Goal: Transaction & Acquisition: Download file/media

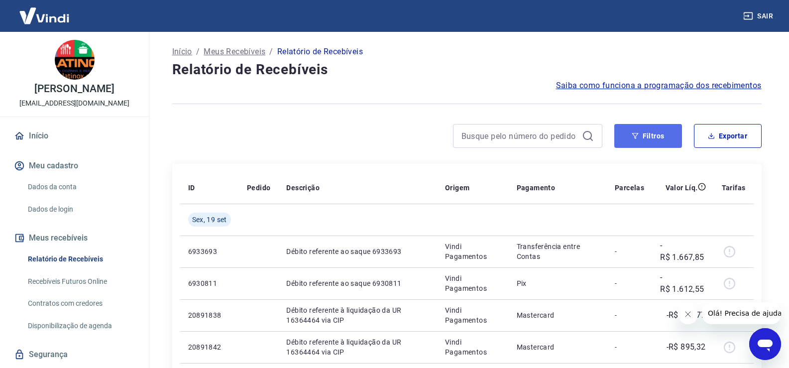
click at [654, 133] on button "Filtros" at bounding box center [648, 136] width 68 height 24
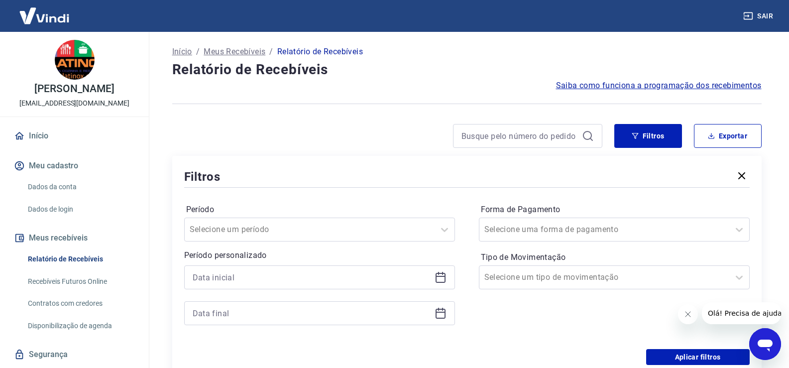
click at [441, 277] on icon at bounding box center [441, 277] width 12 height 12
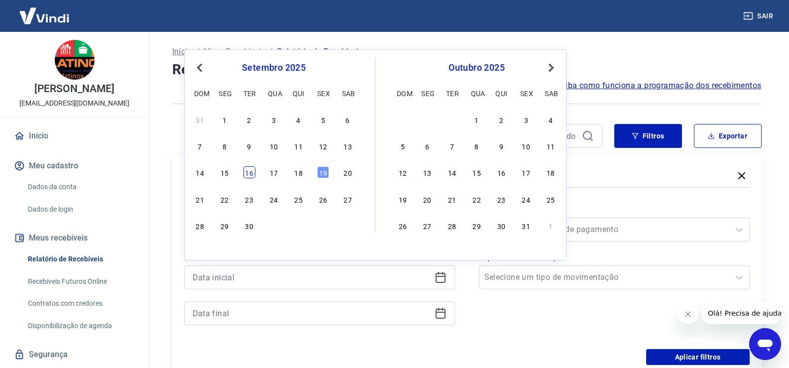
click at [247, 171] on div "16" at bounding box center [249, 172] width 12 height 12
type input "[DATE]"
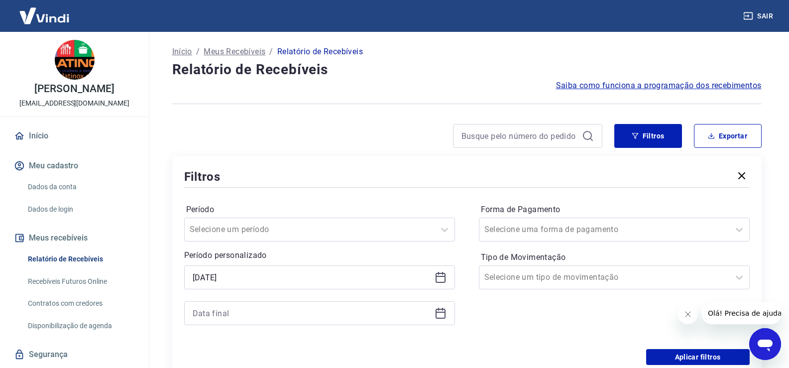
click at [443, 316] on icon at bounding box center [441, 313] width 12 height 12
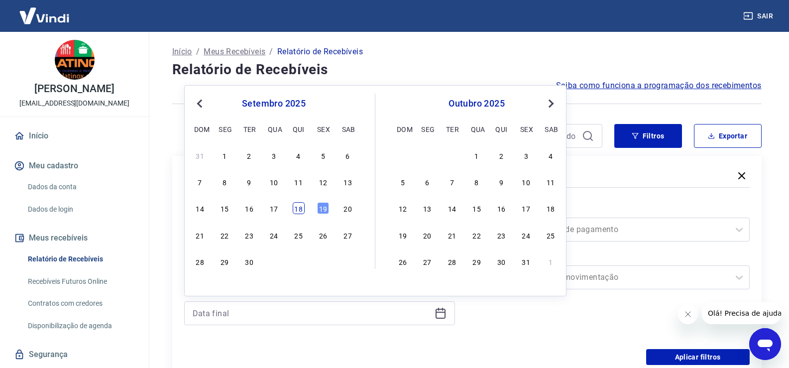
click at [298, 211] on div "18" at bounding box center [299, 208] width 12 height 12
type input "[DATE]"
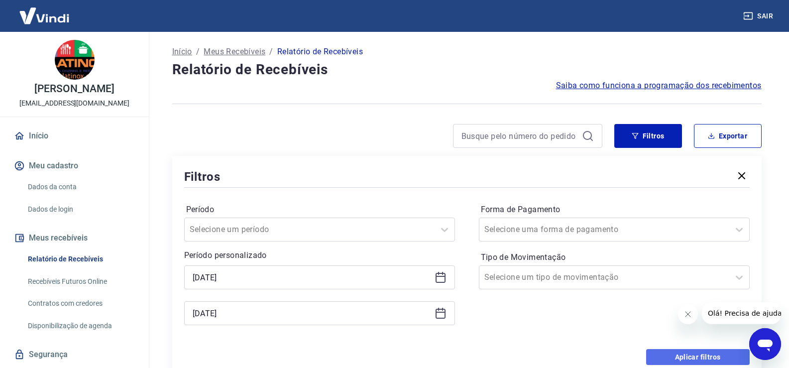
click at [678, 356] on button "Aplicar filtros" at bounding box center [698, 357] width 104 height 16
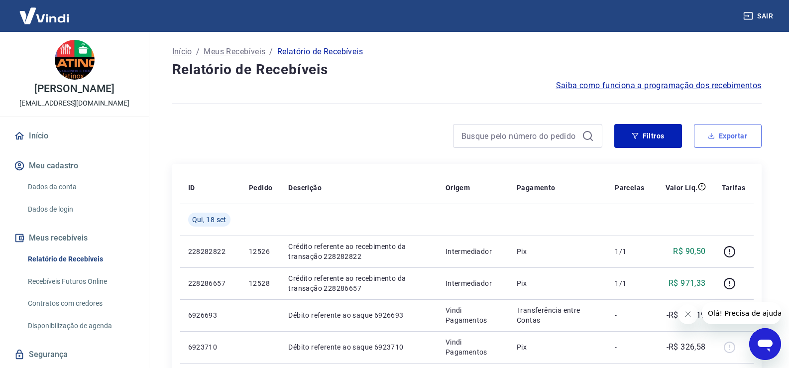
click at [722, 131] on button "Exportar" at bounding box center [728, 136] width 68 height 24
type input "[DATE]"
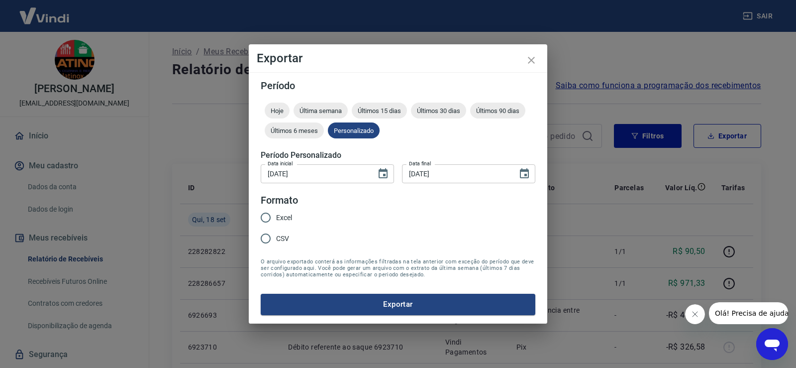
click at [287, 216] on span "Excel" at bounding box center [284, 218] width 16 height 10
click at [276, 216] on input "Excel" at bounding box center [265, 217] width 21 height 21
radio input "true"
click at [345, 301] on button "Exportar" at bounding box center [398, 304] width 275 height 21
